Goal: Task Accomplishment & Management: Manage account settings

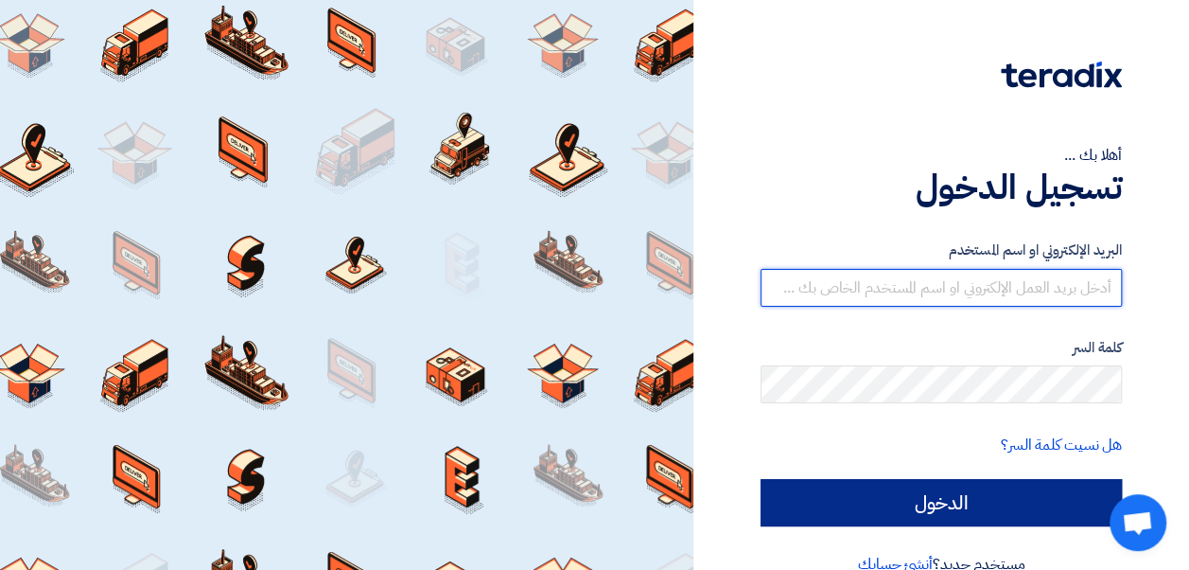
type input "osama.abdelaziz@leapeg.com"
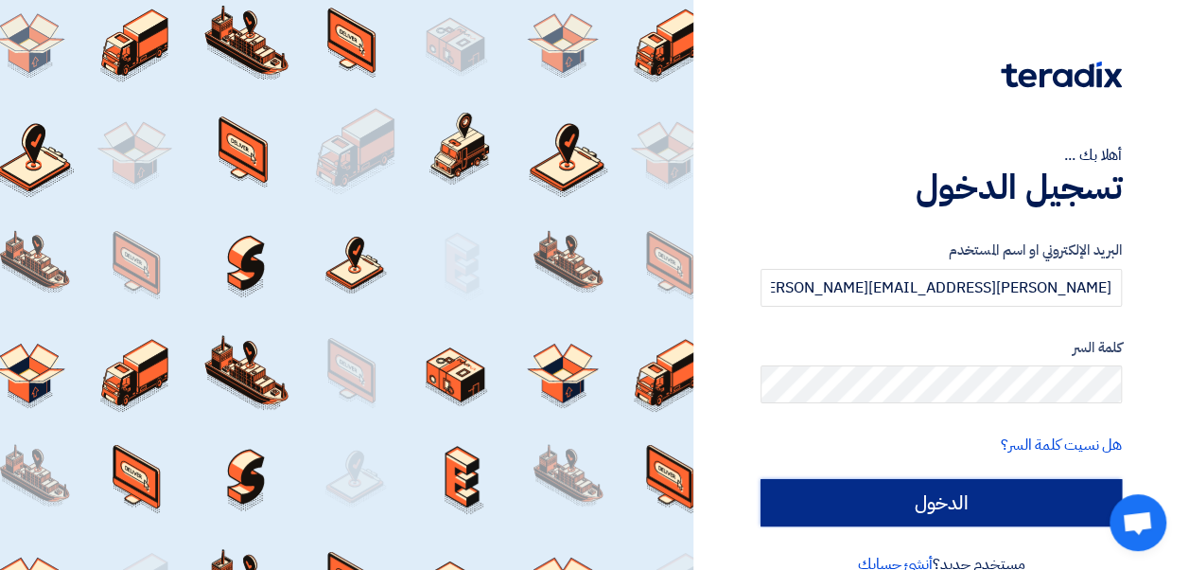
click at [929, 495] on input "الدخول" at bounding box center [941, 502] width 361 height 47
